Goal: Check status: Check status

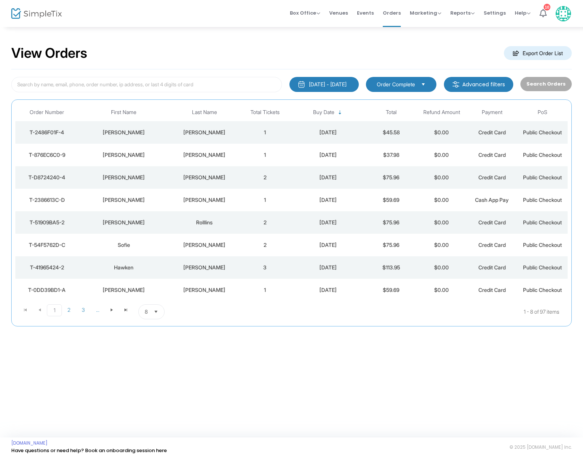
click at [205, 151] on div "[PERSON_NAME]" at bounding box center [204, 155] width 67 height 8
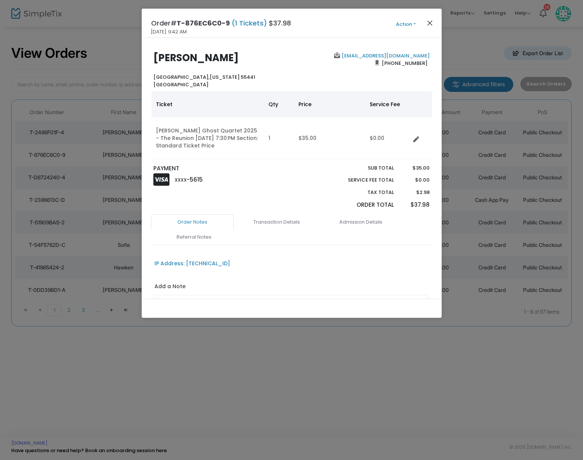
click at [426, 21] on button "Close" at bounding box center [430, 23] width 10 height 10
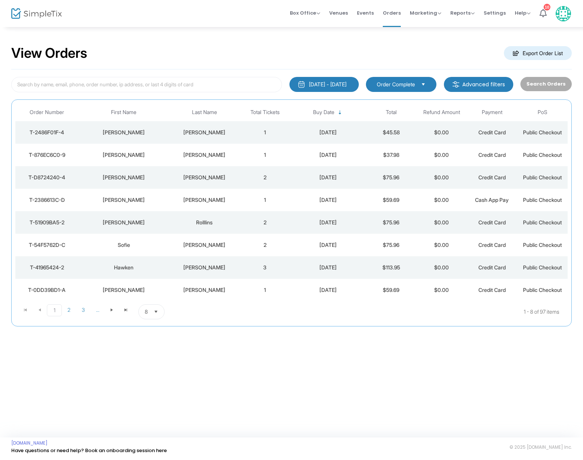
click at [200, 130] on div "[PERSON_NAME]" at bounding box center [204, 133] width 67 height 8
click at [370, 14] on span "Events" at bounding box center [365, 12] width 17 height 19
